Goal: Task Accomplishment & Management: Manage account settings

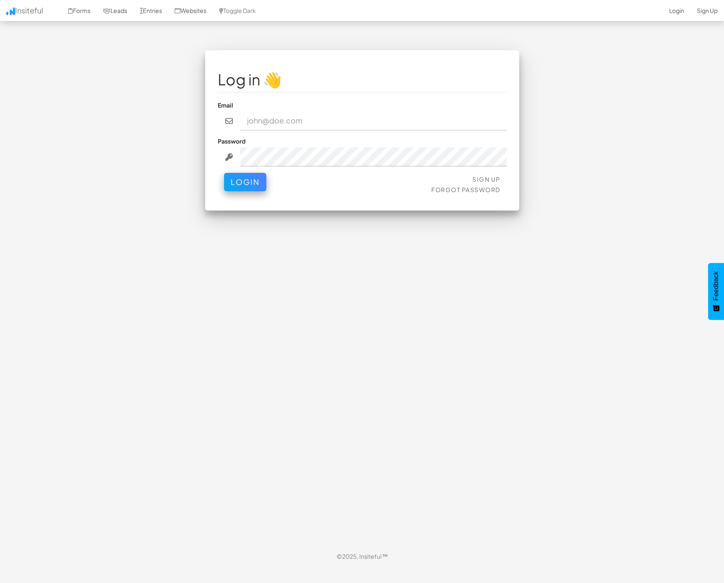
click at [0, 567] on nordpass-portal at bounding box center [0, 567] width 0 height 0
type input "[PERSON_NAME][EMAIL_ADDRESS][DOMAIN_NAME]"
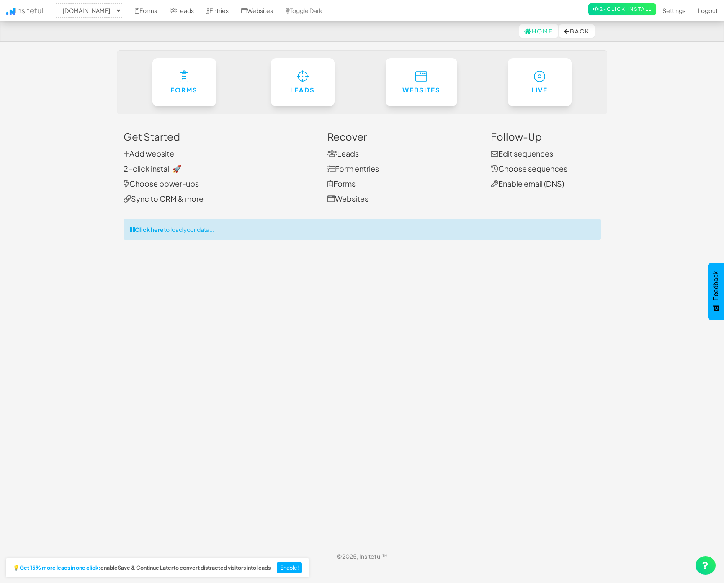
select select "2351"
click at [352, 156] on link "Leads" at bounding box center [342, 154] width 31 height 10
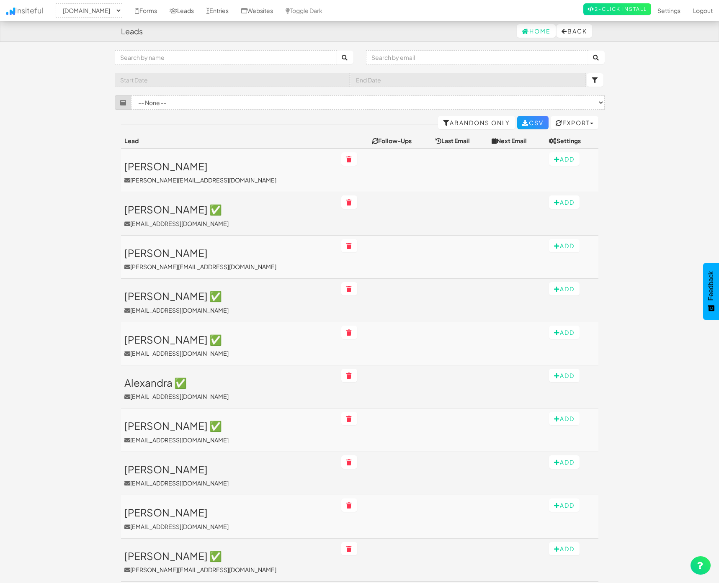
select select "2351"
click at [478, 124] on link "Abandons Only" at bounding box center [476, 122] width 77 height 13
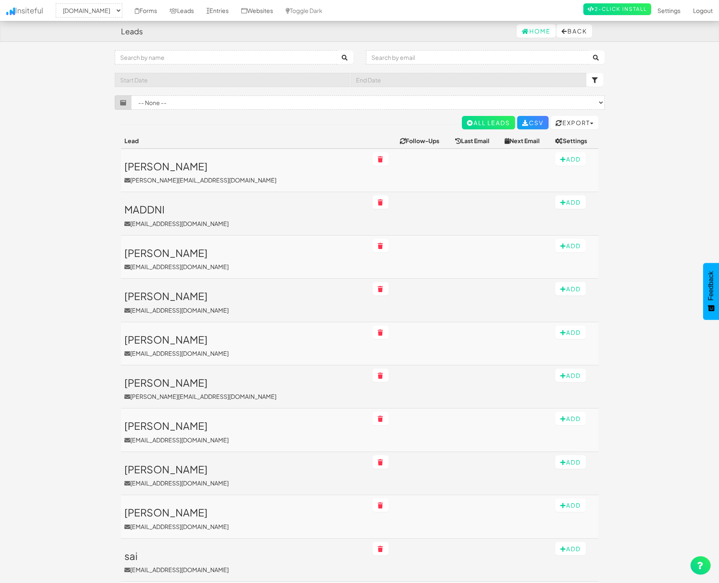
select select "2351"
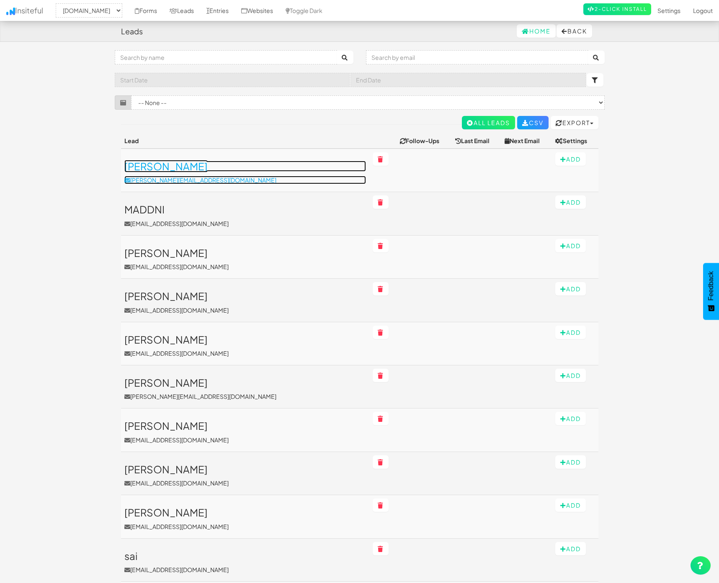
click at [137, 164] on h3 "[PERSON_NAME]" at bounding box center [245, 166] width 242 height 11
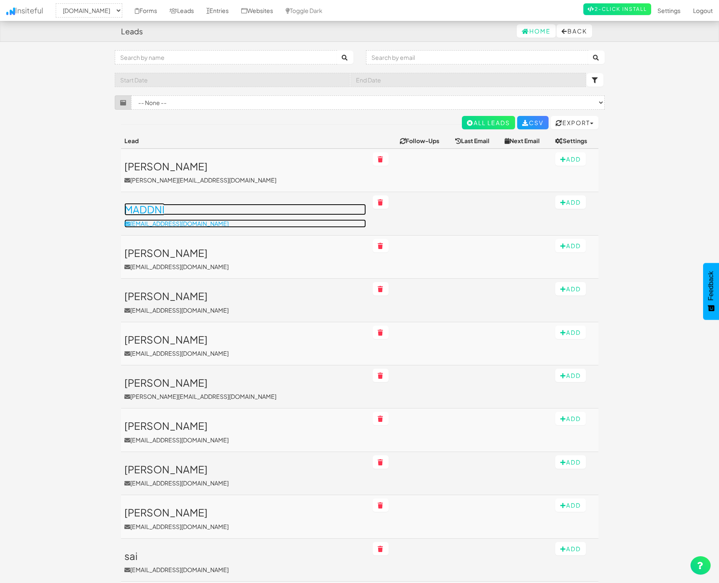
click at [150, 212] on h3 "MADDNI" at bounding box center [245, 209] width 242 height 11
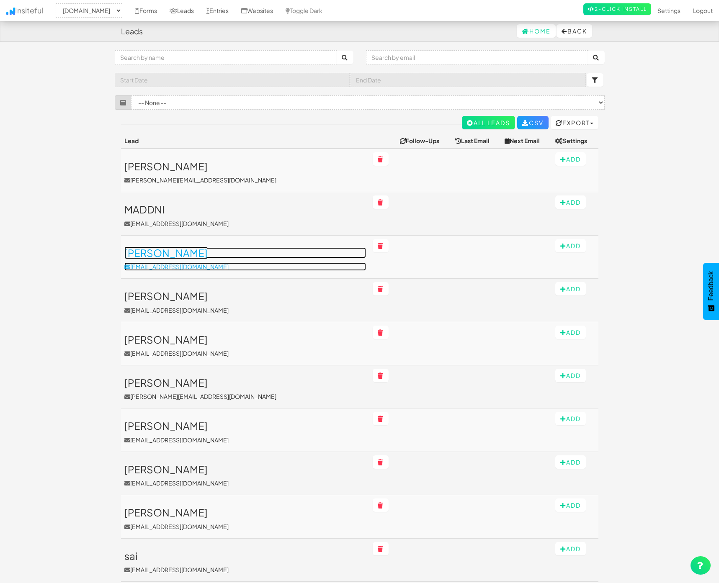
click at [146, 255] on h3 "Thomas" at bounding box center [245, 252] width 242 height 11
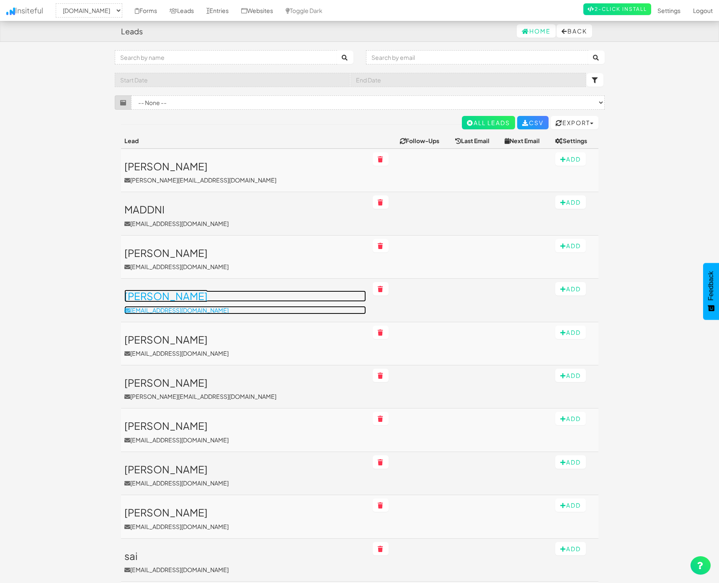
click at [138, 297] on h3 "Hannah" at bounding box center [245, 296] width 242 height 11
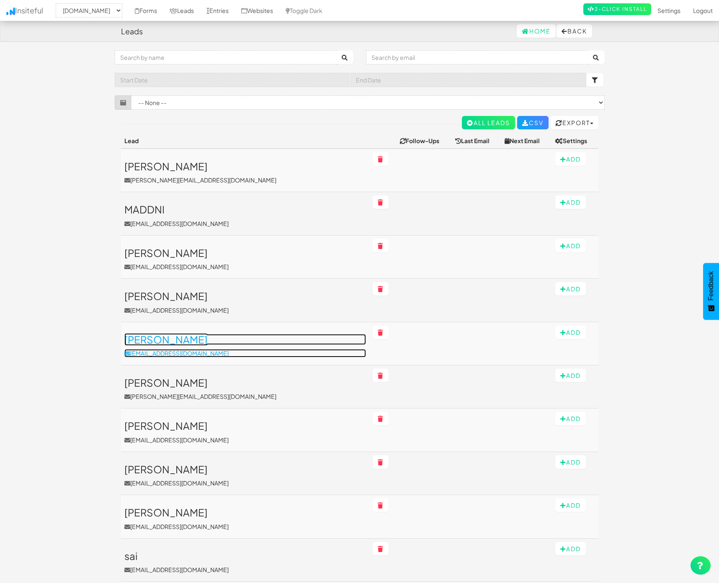
click at [143, 339] on h3 "Benjamin" at bounding box center [245, 339] width 242 height 11
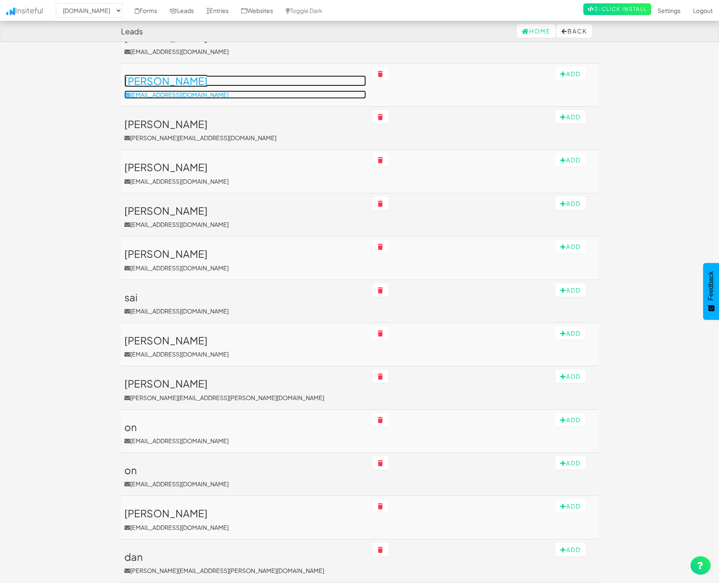
scroll to position [216, 0]
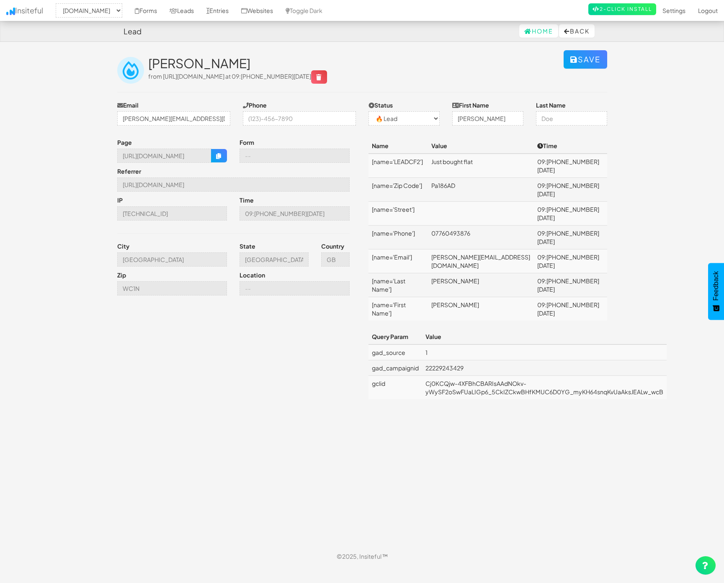
select select "2351"
drag, startPoint x: 518, startPoint y: 235, endPoint x: 453, endPoint y: 232, distance: 65.8
click at [453, 249] on td "[PERSON_NAME][EMAIL_ADDRESS][DOMAIN_NAME]" at bounding box center [481, 261] width 106 height 24
copy td "john.eh@hotmail.co.uk"
drag, startPoint x: 520, startPoint y: 232, endPoint x: 447, endPoint y: 234, distance: 72.9
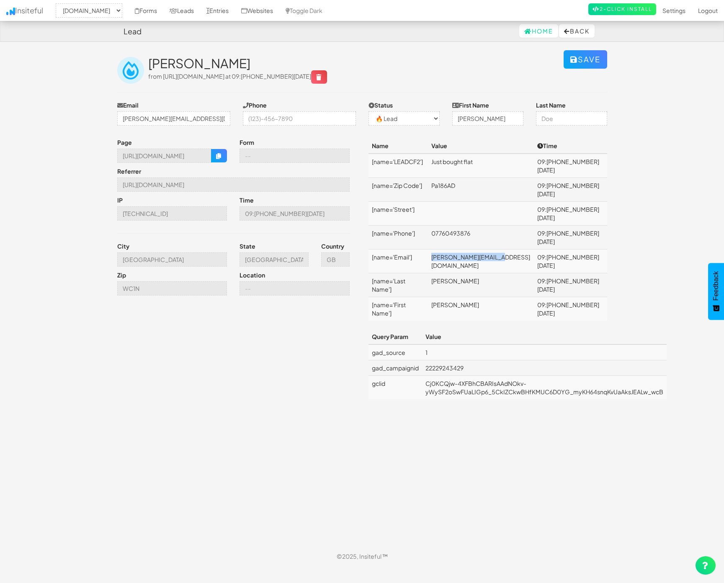
click at [447, 249] on tr "[name='Email'] john.eh@hotmail.co.uk 09:03 08.18.25" at bounding box center [487, 261] width 239 height 24
copy tr "john.eh@hotmail.co.uk"
drag, startPoint x: 496, startPoint y: 215, endPoint x: 453, endPoint y: 217, distance: 42.7
click at [453, 226] on td "07760493876" at bounding box center [481, 238] width 106 height 24
copy td "07760493876"
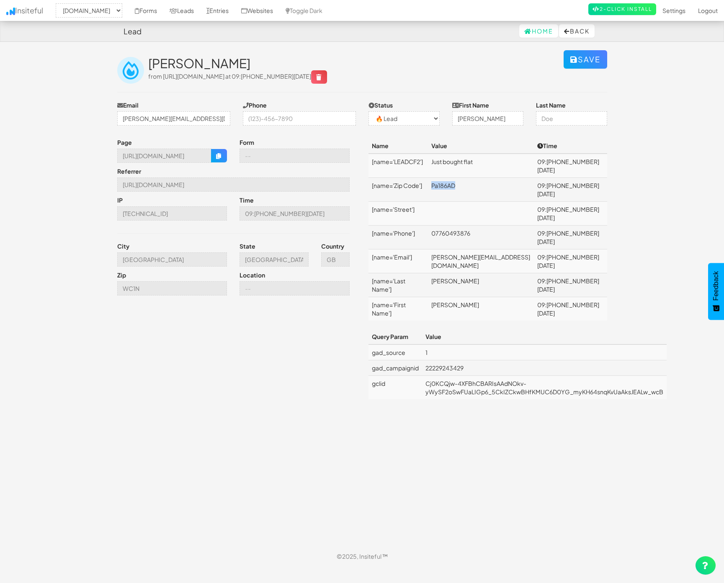
drag, startPoint x: 483, startPoint y: 188, endPoint x: 447, endPoint y: 186, distance: 35.6
click at [447, 186] on tr "[name='Zip Code'] Pa186AD 09:03 08.18.25" at bounding box center [487, 190] width 239 height 24
copy tr "Pa186AD"
click at [218, 159] on icon "button" at bounding box center [219, 156] width 6 height 6
copy tr "Pa186AD"
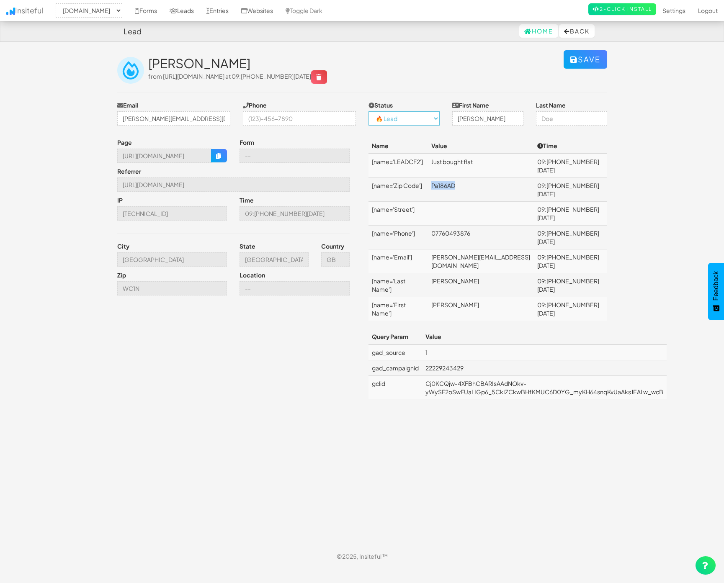
click at [414, 123] on select "-- None -- ✅ Conversion 🔥 Lead Unknown" at bounding box center [403, 118] width 71 height 14
select select "1"
click at [368, 120] on select "-- None -- ✅ Conversion 🔥 Lead Unknown" at bounding box center [403, 118] width 71 height 14
click at [596, 63] on button "Save" at bounding box center [585, 59] width 44 height 18
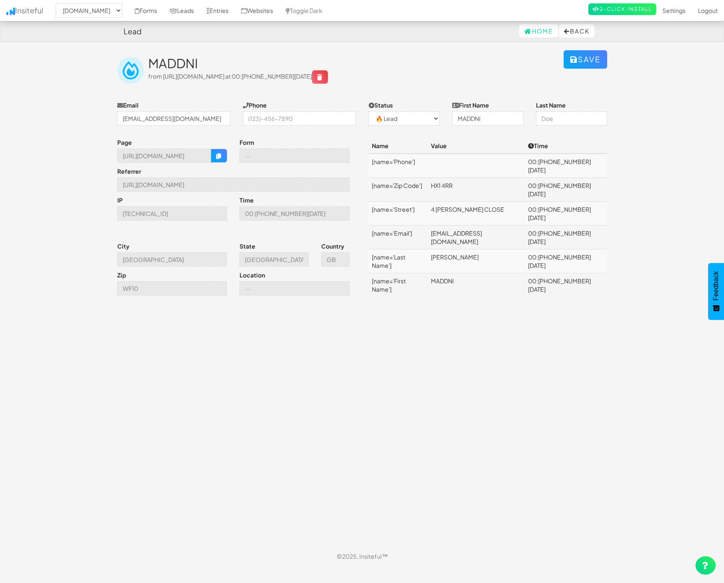
select select "2351"
drag, startPoint x: 178, startPoint y: 119, endPoint x: 111, endPoint y: 118, distance: 67.0
click at [111, 118] on div "Email Mad786@live.com" at bounding box center [174, 115] width 126 height 29
drag, startPoint x: 509, startPoint y: 209, endPoint x: 426, endPoint y: 206, distance: 83.8
click at [426, 226] on tr "[name='Email'] Mad786@live.com 00:33 08.16.25" at bounding box center [487, 238] width 239 height 24
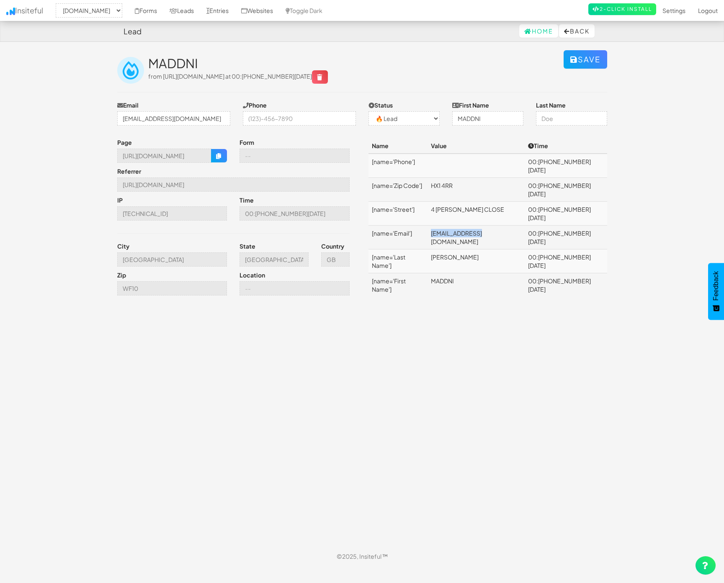
copy tr "Mad786@live.com"
drag, startPoint x: 505, startPoint y: 192, endPoint x: 416, endPoint y: 192, distance: 89.2
click at [416, 202] on tr "[name='Street'] 4 STOTT CLOSE 00:33 08.16.25" at bounding box center [487, 214] width 239 height 24
copy tr "4 STOTT CLOSE"
drag, startPoint x: 479, startPoint y: 176, endPoint x: 443, endPoint y: 176, distance: 36.0
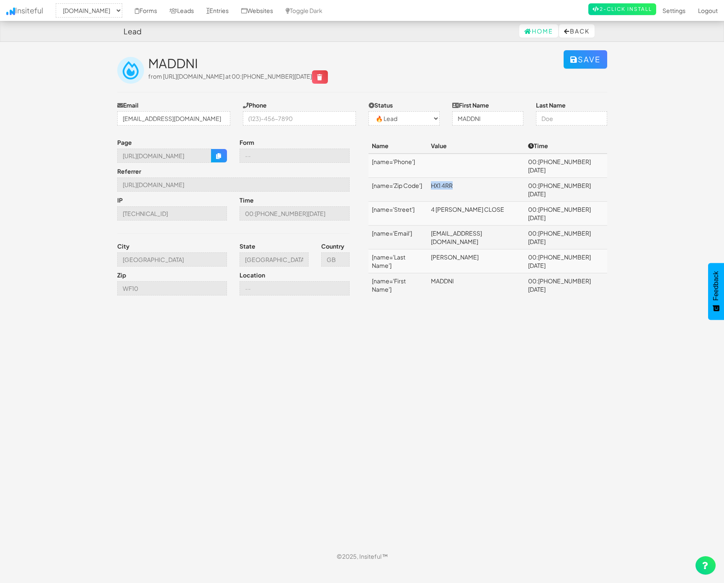
click at [443, 178] on tr "[name='Zip Code'] HX1 4RR 00:33 08.16.25" at bounding box center [487, 190] width 239 height 24
copy tr "HX1 4RR"
click at [221, 157] on icon "button" at bounding box center [219, 156] width 6 height 6
copy tr "HX1 4RR"
click at [424, 116] on select "-- None -- ✅ Conversion 🔥 Lead Unknown" at bounding box center [403, 118] width 71 height 14
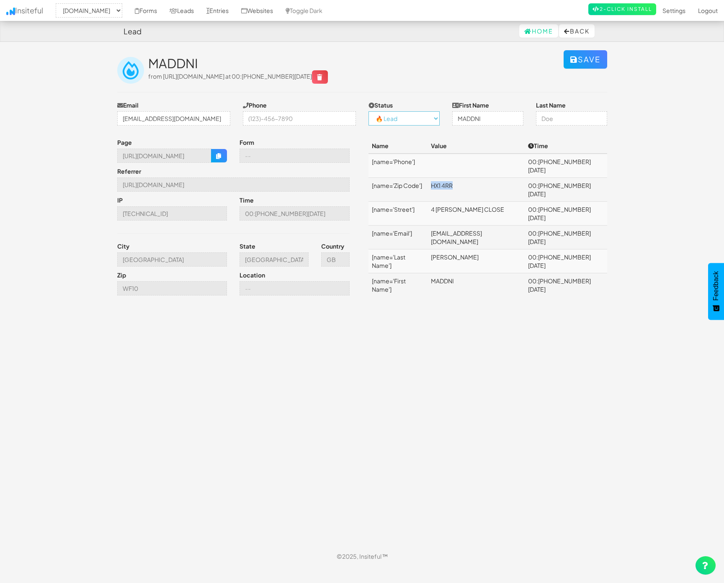
select select "1"
click at [368, 111] on select "-- None -- ✅ Conversion 🔥 Lead Unknown" at bounding box center [403, 118] width 71 height 14
click at [587, 58] on button "Save" at bounding box center [585, 59] width 44 height 18
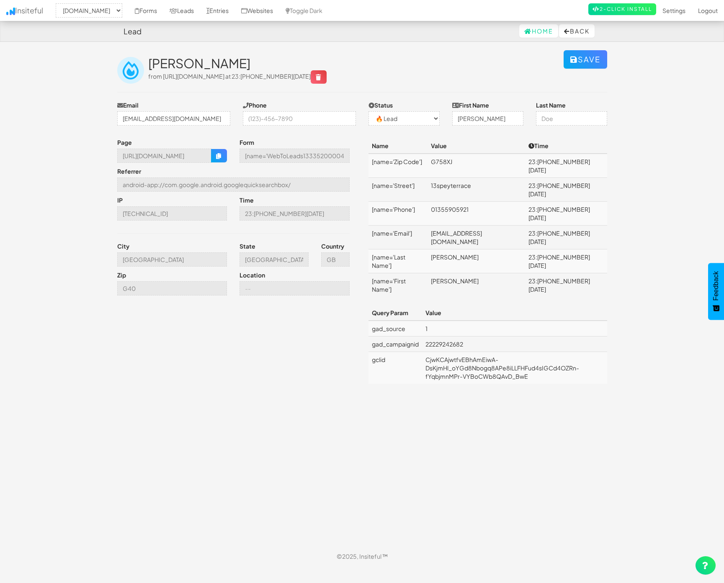
select select "2351"
select select "0"
drag, startPoint x: 512, startPoint y: 218, endPoint x: 460, endPoint y: 217, distance: 51.9
click at [460, 226] on td "tmc94@gmail.com" at bounding box center [476, 238] width 98 height 24
copy td "tmc94@gmail.com"
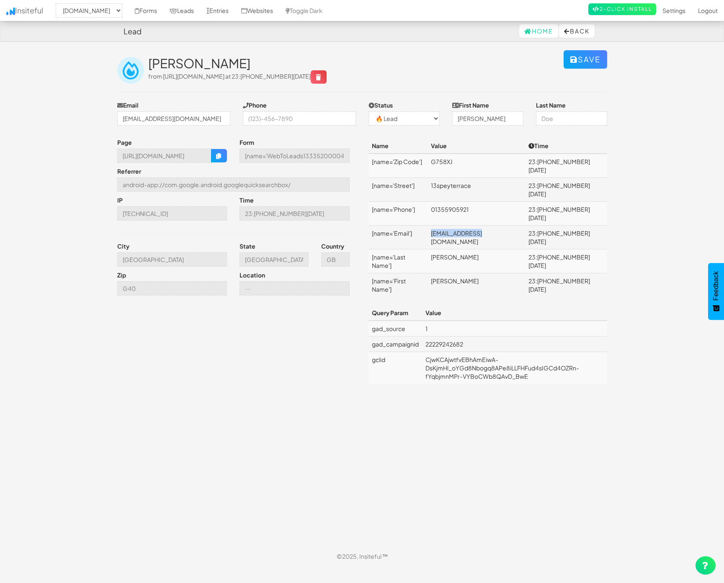
copy td "tmc94@gmail.com"
drag, startPoint x: 499, startPoint y: 201, endPoint x: 450, endPoint y: 200, distance: 49.0
click at [450, 202] on tr "[name='Phone'] 01355905921 23:15 08.15.25" at bounding box center [487, 214] width 239 height 24
copy tr "01355905921"
drag, startPoint x: 455, startPoint y: 185, endPoint x: 502, endPoint y: 187, distance: 47.3
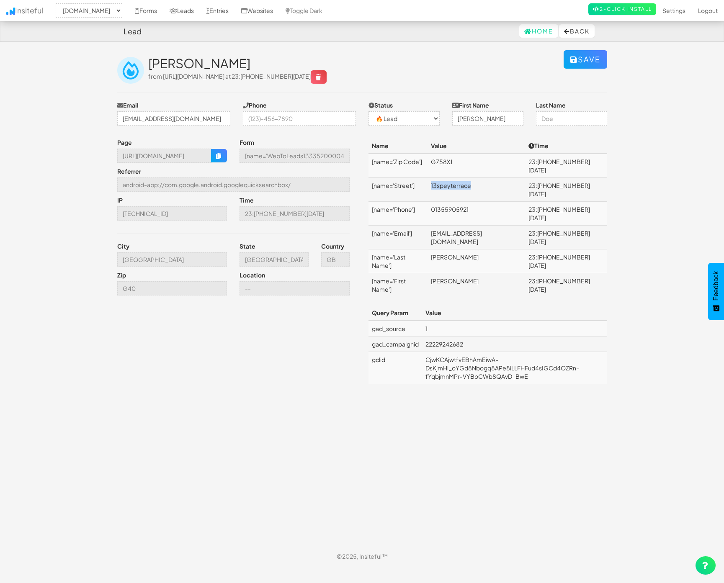
click at [502, 187] on tr "[name='Street'] 13speyterrace 23:15 08.15.25" at bounding box center [487, 190] width 239 height 24
copy tr "13speyterrace"
drag, startPoint x: 483, startPoint y: 170, endPoint x: 440, endPoint y: 169, distance: 43.1
click at [440, 169] on tr "[name='Zip Code'] G758XJ 23:15 08.15.25" at bounding box center [487, 166] width 239 height 24
copy tr "G758XJ"
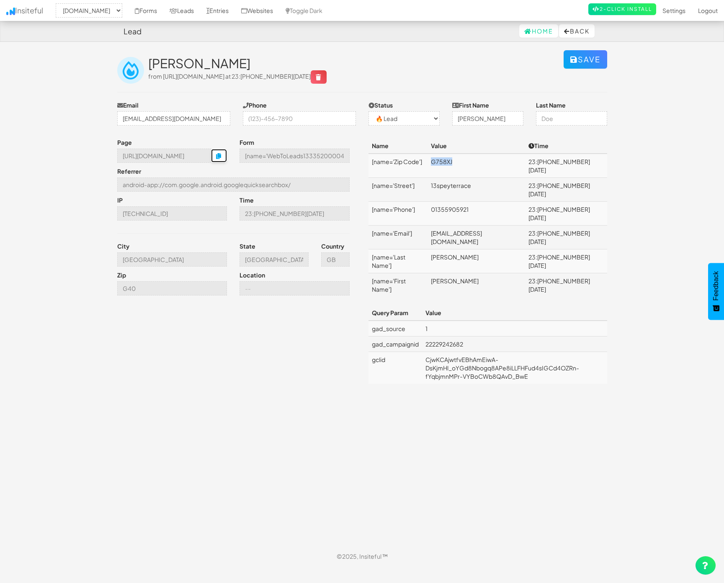
click at [220, 162] on button "button" at bounding box center [219, 155] width 16 height 13
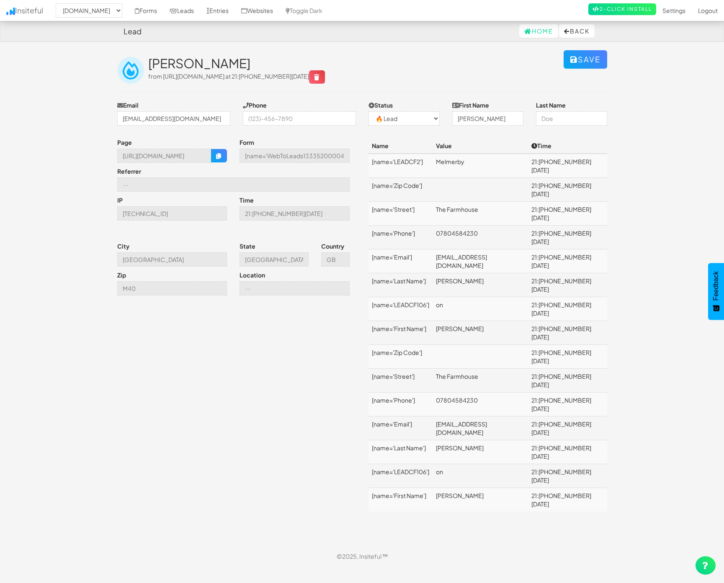
select select "2351"
drag, startPoint x: 519, startPoint y: 223, endPoint x: 455, endPoint y: 223, distance: 63.6
click at [455, 249] on td "[EMAIL_ADDRESS][DOMAIN_NAME]" at bounding box center [479, 261] width 95 height 24
copy td "[EMAIL_ADDRESS][DOMAIN_NAME]"
drag, startPoint x: 485, startPoint y: 381, endPoint x: 451, endPoint y: 380, distance: 34.3
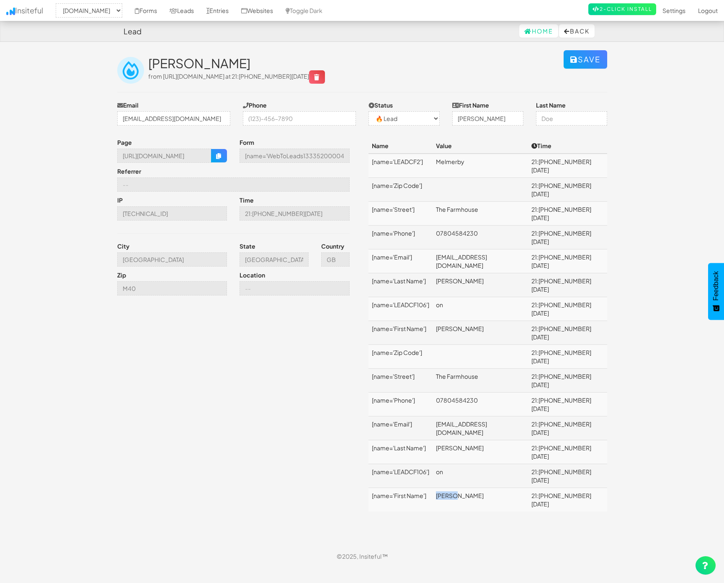
click at [451, 488] on tr "[name='First Name'] [PERSON_NAME] 21:[PHONE_NUMBER][DATE]" at bounding box center [487, 500] width 239 height 24
drag, startPoint x: 520, startPoint y: 331, endPoint x: 453, endPoint y: 329, distance: 67.0
click at [453, 417] on tr "[name='Email'] [EMAIL_ADDRESS][DOMAIN_NAME] 21:[PHONE_NUMBER][DATE]" at bounding box center [487, 429] width 239 height 24
copy tr "[EMAIL_ADDRESS][DOMAIN_NAME]"
drag, startPoint x: 504, startPoint y: 317, endPoint x: 451, endPoint y: 313, distance: 52.5
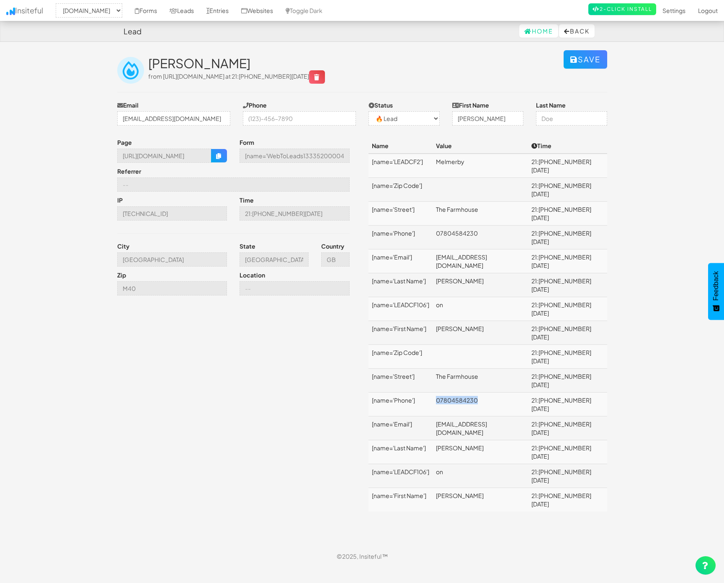
click at [451, 393] on tr "[name='Phone'] 07804584230 21:[PHONE_NUMBER][DATE]" at bounding box center [487, 405] width 239 height 24
copy tr "07804584230"
drag, startPoint x: 505, startPoint y: 302, endPoint x: 407, endPoint y: 293, distance: 97.9
click at [433, 369] on tr "[name='Street'] The Farmhouse 21:[PHONE_NUMBER][DATE]" at bounding box center [487, 381] width 239 height 24
click at [420, 417] on td "[name='Email']" at bounding box center [400, 429] width 64 height 24
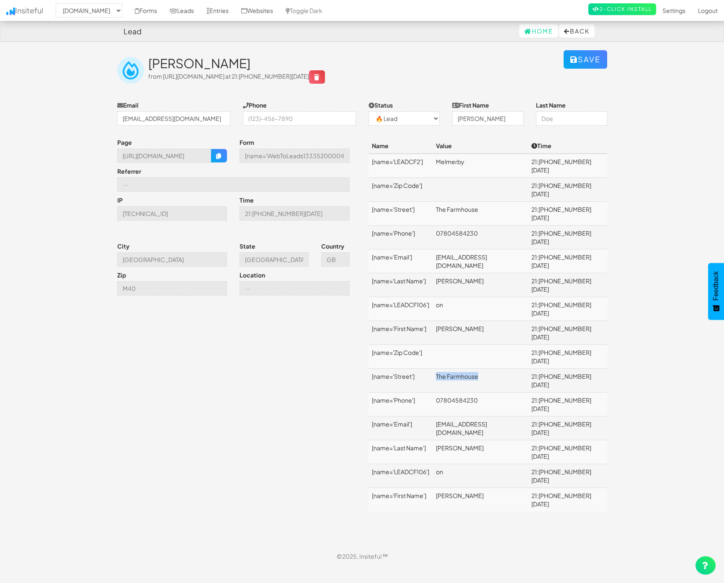
drag, startPoint x: 504, startPoint y: 301, endPoint x: 455, endPoint y: 299, distance: 49.9
click at [455, 369] on td "The Farmhouse" at bounding box center [479, 381] width 95 height 24
copy td "The Farmhouse"
click at [219, 156] on icon "button" at bounding box center [219, 156] width 6 height 6
copy td "The Farmhouse"
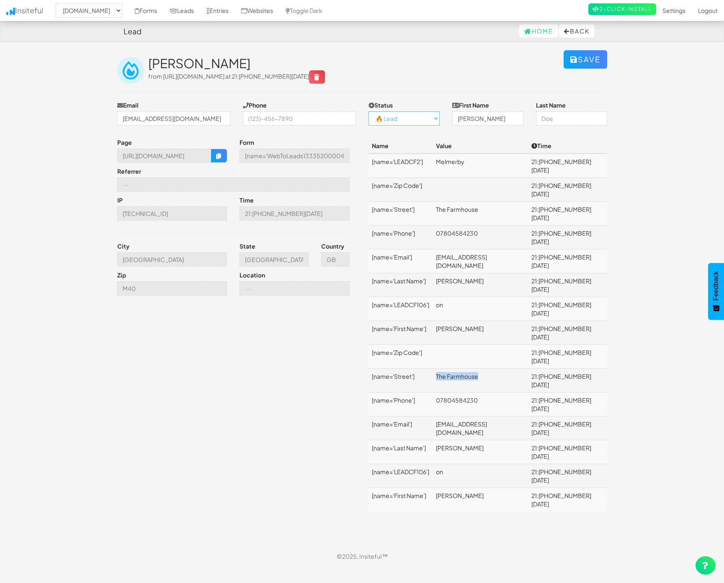
click at [415, 116] on select "-- None -- ✅ Conversion 🔥 Lead Unknown" at bounding box center [403, 118] width 71 height 14
select select "1"
click at [368, 111] on select "-- None -- ✅ Conversion 🔥 Lead Unknown" at bounding box center [403, 118] width 71 height 14
click at [577, 52] on button "Save" at bounding box center [585, 59] width 44 height 18
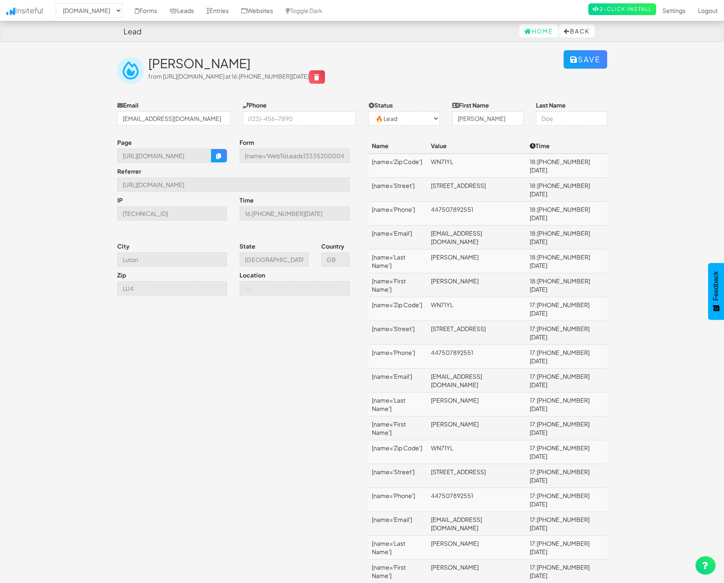
select select "2351"
drag, startPoint x: 516, startPoint y: 208, endPoint x: 434, endPoint y: 211, distance: 82.1
click at [434, 226] on td "[EMAIL_ADDRESS][DOMAIN_NAME]" at bounding box center [476, 238] width 98 height 24
copy td "[EMAIL_ADDRESS][DOMAIN_NAME]"
drag, startPoint x: 519, startPoint y: 488, endPoint x: 437, endPoint y: 480, distance: 82.8
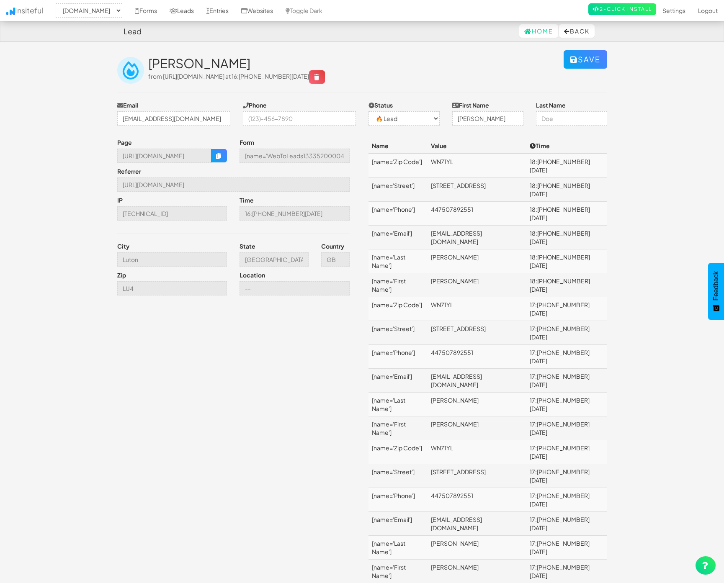
copy td "[EMAIL_ADDRESS][DOMAIN_NAME]"
drag, startPoint x: 491, startPoint y: 468, endPoint x: 433, endPoint y: 469, distance: 57.4
copy td "447507892551"
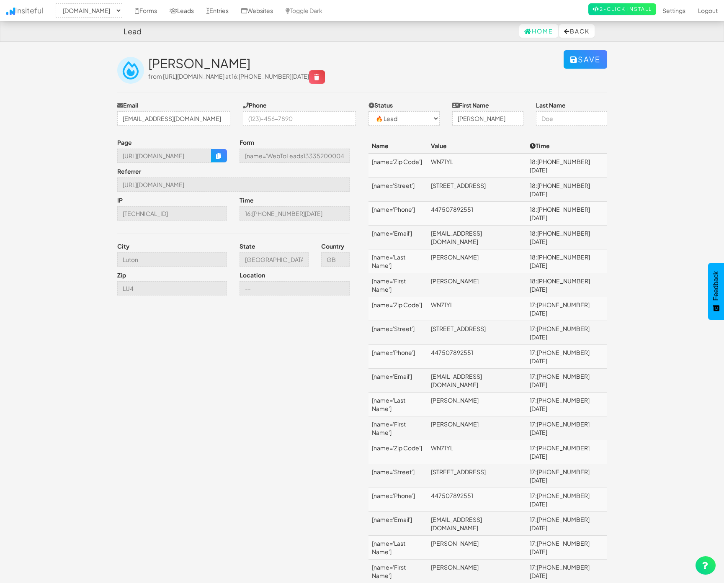
drag, startPoint x: 554, startPoint y: 456, endPoint x: 429, endPoint y: 456, distance: 125.6
copy tr "[STREET_ADDRESS]"
drag, startPoint x: 458, startPoint y: 439, endPoint x: 432, endPoint y: 435, distance: 25.8
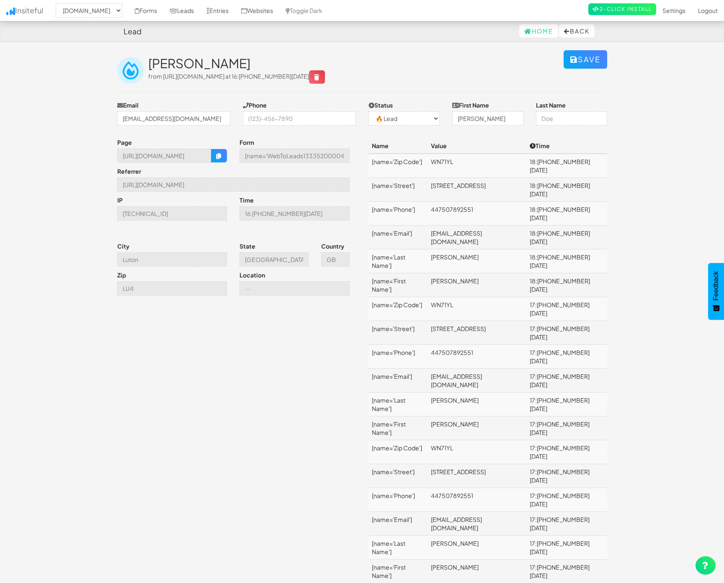
copy td "WN71YL"
click at [216, 153] on icon "button" at bounding box center [219, 156] width 6 height 6
copy td "WN71YL"
click at [405, 120] on select "-- None -- ✅ Conversion 🔥 Lead Unknown" at bounding box center [403, 118] width 71 height 14
select select "1"
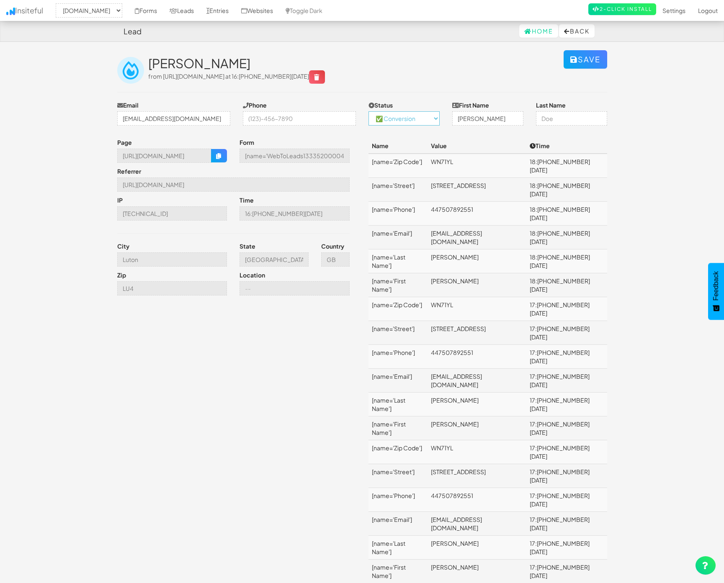
click at [368, 111] on select "-- None -- ✅ Conversion 🔥 Lead Unknown" at bounding box center [403, 118] width 71 height 14
click at [597, 59] on button "Save" at bounding box center [585, 59] width 44 height 18
select select "2351"
select select "1"
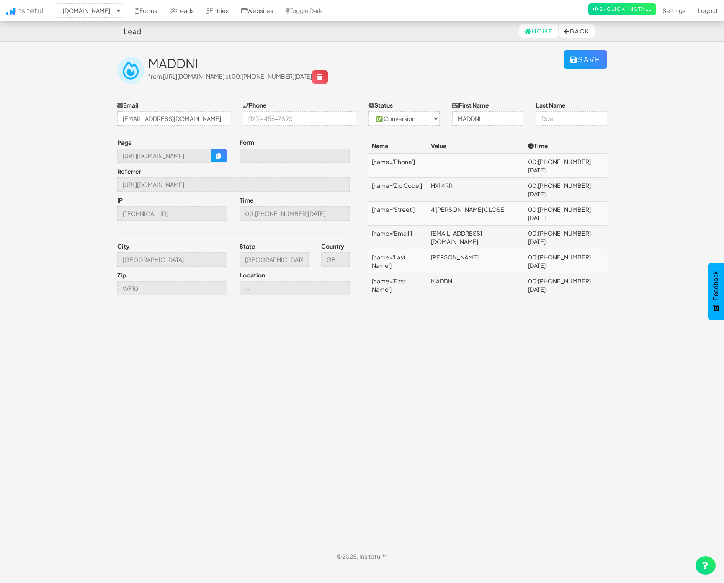
select select "2351"
select select "1"
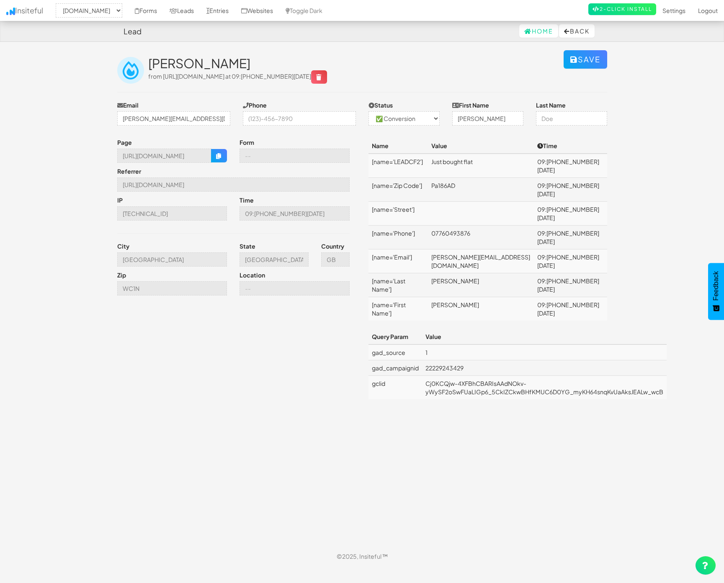
select select "2351"
select select "1"
